Goal: Transaction & Acquisition: Purchase product/service

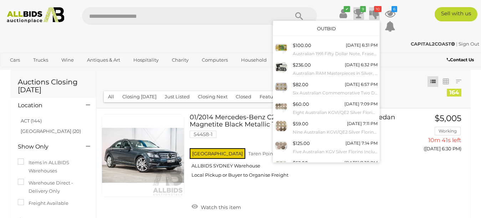
click at [358, 14] on icon at bounding box center [358, 13] width 10 height 13
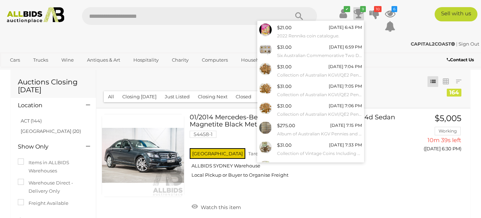
scroll to position [18, 0]
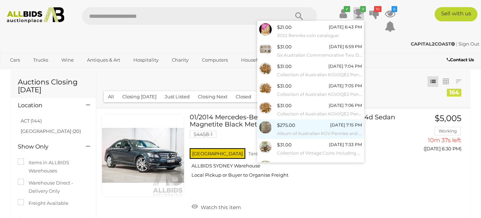
click at [263, 125] on img at bounding box center [265, 127] width 12 height 12
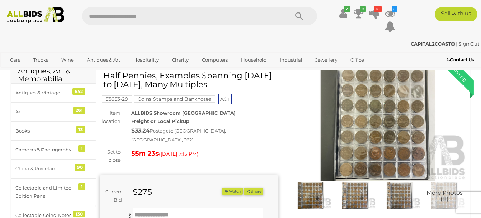
scroll to position [36, 0]
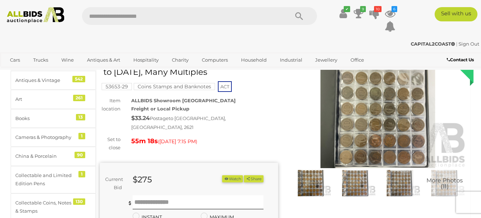
click at [371, 119] on img at bounding box center [378, 110] width 178 height 115
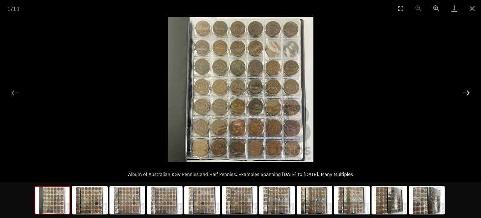
click at [467, 93] on button "Next slide" at bounding box center [465, 93] width 15 height 14
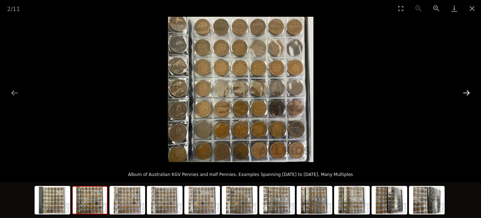
click at [467, 93] on button "Next slide" at bounding box center [465, 93] width 15 height 14
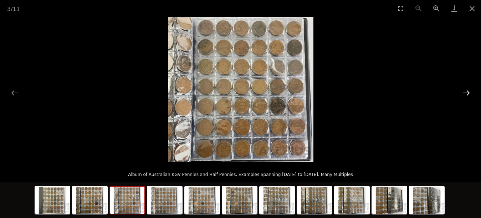
click at [467, 93] on button "Next slide" at bounding box center [465, 93] width 15 height 14
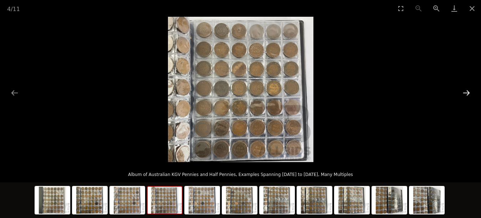
click at [467, 93] on button "Next slide" at bounding box center [465, 93] width 15 height 14
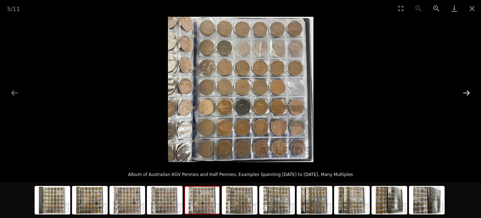
click at [467, 93] on button "Next slide" at bounding box center [465, 93] width 15 height 14
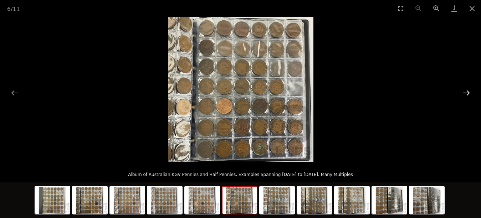
click at [467, 93] on button "Next slide" at bounding box center [465, 93] width 15 height 14
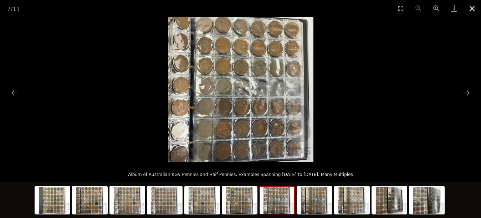
click at [472, 9] on button "Close gallery" at bounding box center [472, 8] width 18 height 17
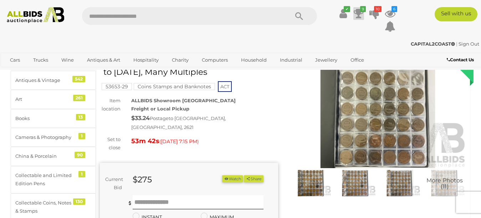
click at [358, 12] on icon at bounding box center [358, 13] width 10 height 13
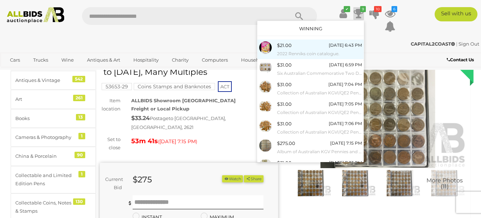
click at [264, 47] on img at bounding box center [265, 47] width 12 height 12
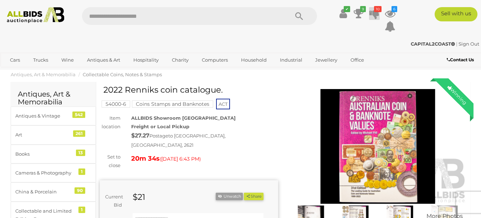
click at [372, 13] on icon at bounding box center [374, 13] width 10 height 13
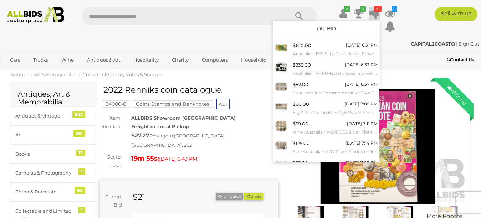
click at [247, 35] on div "✔ 9 10" at bounding box center [240, 21] width 491 height 29
